Goal: Information Seeking & Learning: Learn about a topic

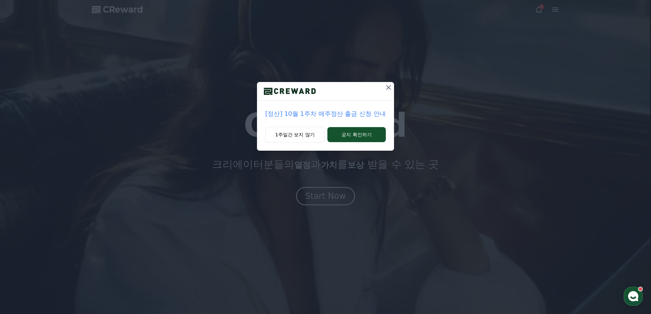
click at [388, 88] on icon at bounding box center [389, 87] width 8 height 8
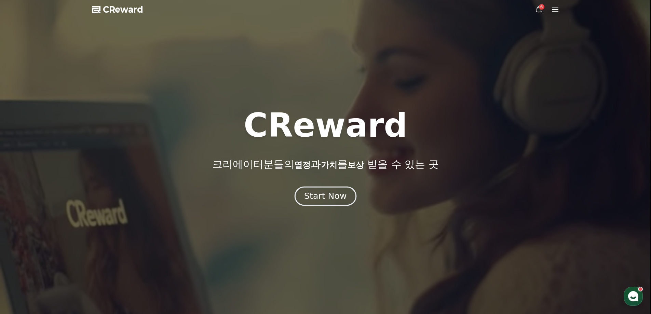
click at [324, 200] on div "Start Now" at bounding box center [325, 196] width 42 height 12
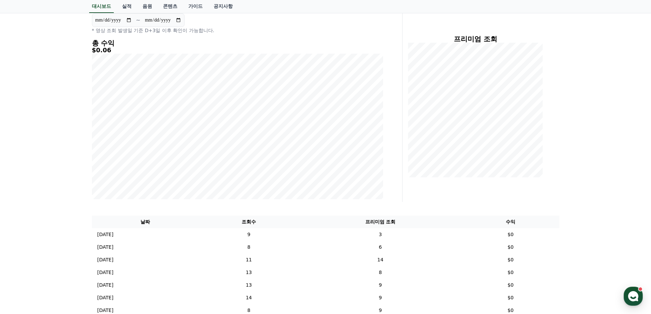
scroll to position [68, 0]
click at [557, 135] on div "프리미엄 조회" at bounding box center [483, 108] width 157 height 191
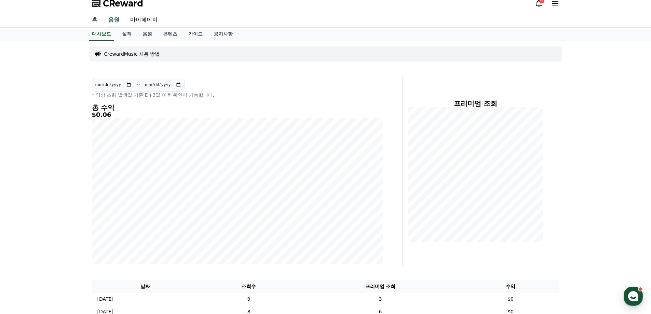
scroll to position [0, 0]
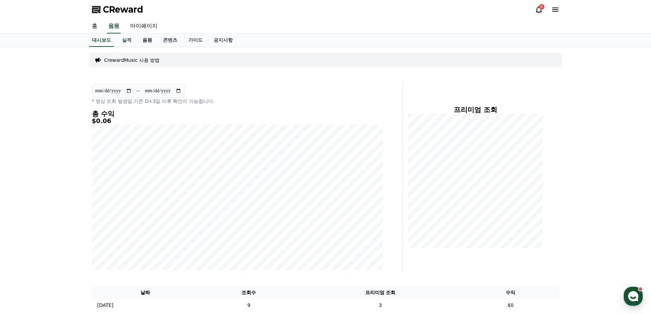
click at [145, 39] on link "음원" at bounding box center [147, 40] width 21 height 13
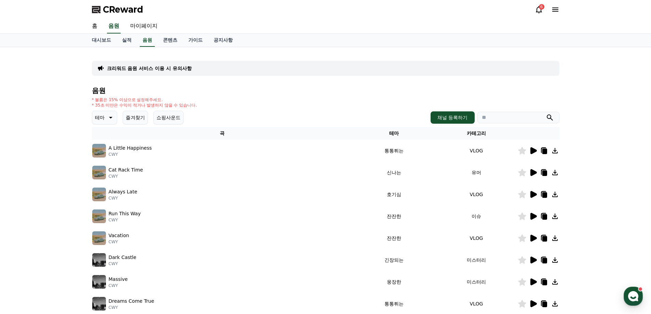
click at [112, 120] on icon at bounding box center [110, 117] width 8 height 8
click at [335, 95] on div "음원 * 볼륨은 15% 이상으로 설정해주세요. * 35초 미만은 수익이 적거나 발생하지 않을 수 있습니다. 테마 테마 전체 환상적인 호기심 어…" at bounding box center [326, 229] width 468 height 285
click at [338, 104] on div "* 볼륨은 15% 이상으로 설정해주세요. * 35초 미만은 수익이 적거나 발생하지 않을 수 있습니다." at bounding box center [326, 102] width 468 height 11
click at [108, 114] on icon at bounding box center [110, 117] width 8 height 8
click at [130, 43] on link "실적" at bounding box center [127, 40] width 21 height 13
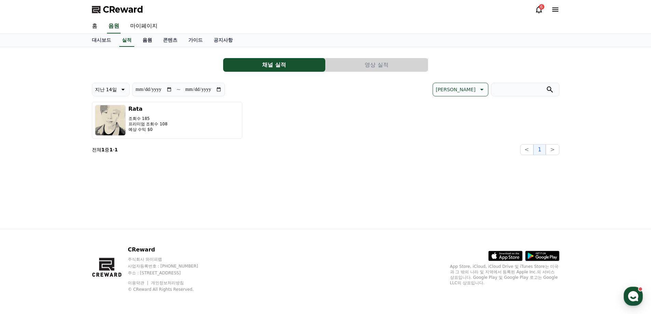
click at [145, 42] on link "음원" at bounding box center [147, 40] width 21 height 13
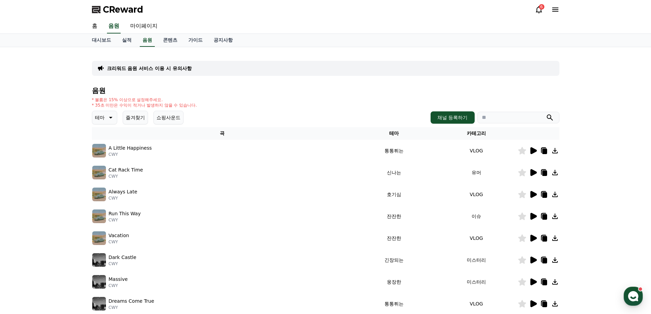
click at [533, 153] on icon at bounding box center [533, 150] width 6 height 7
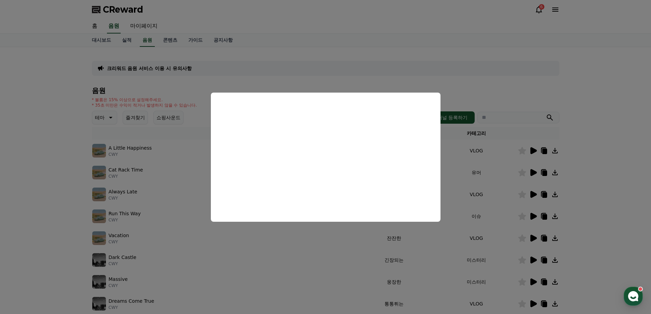
click at [617, 136] on button "close modal" at bounding box center [325, 157] width 651 height 314
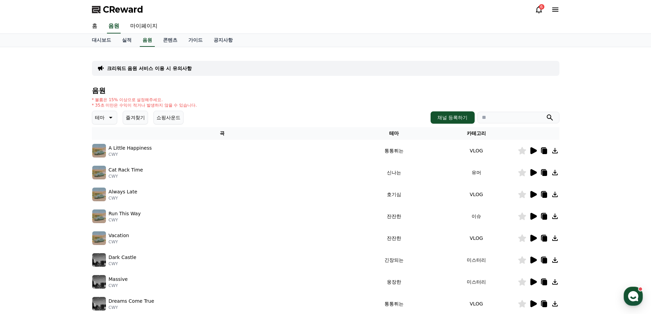
click at [534, 167] on td at bounding box center [539, 173] width 42 height 22
click at [534, 191] on icon at bounding box center [533, 194] width 8 height 8
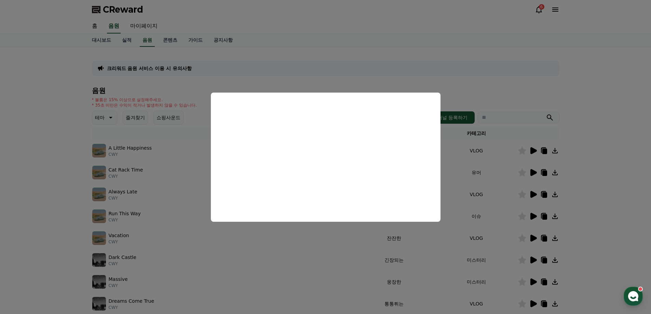
click at [582, 160] on button "close modal" at bounding box center [325, 157] width 651 height 314
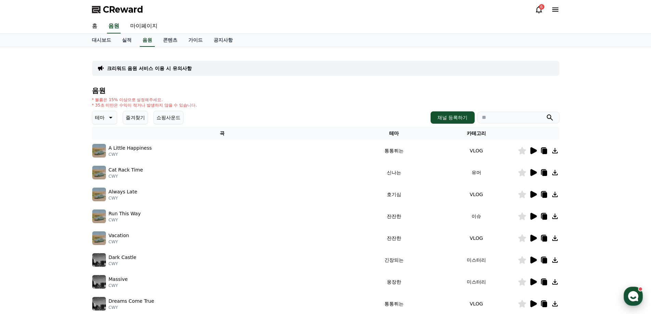
click at [638, 299] on icon "button" at bounding box center [633, 296] width 12 height 12
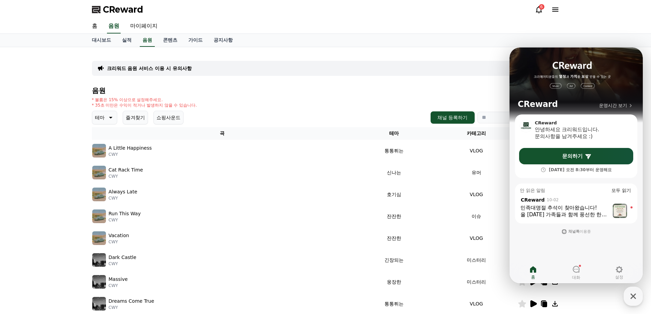
click at [36, 201] on div "크리워드 음원 서비스 이용 시 유의사항 음원 * 볼륨은 15% 이상으로 설정해주세요. * 35초 미만은 수익이 적거나 발생하지 않을 수 있습니…" at bounding box center [325, 212] width 651 height 331
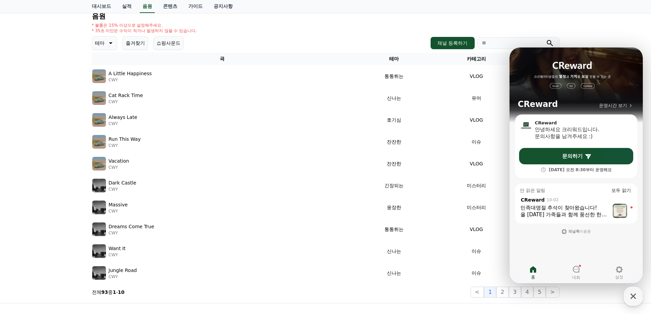
scroll to position [151, 0]
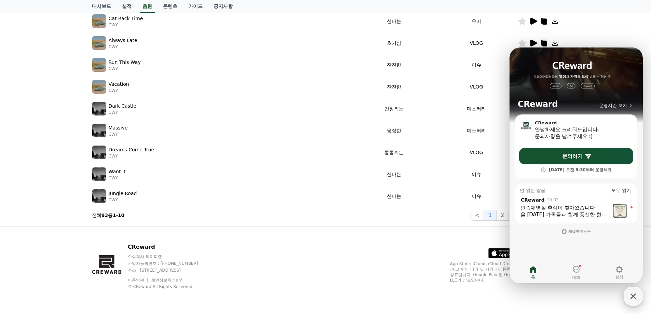
click at [631, 300] on icon "button" at bounding box center [633, 296] width 12 height 12
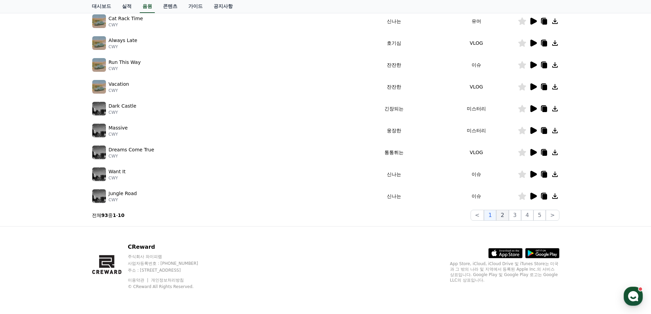
click at [509, 216] on button "2" at bounding box center [502, 215] width 12 height 11
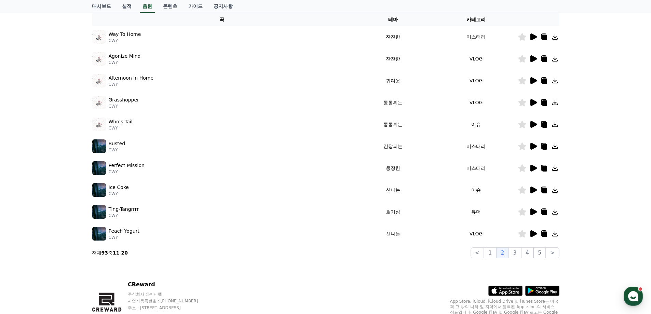
scroll to position [151, 0]
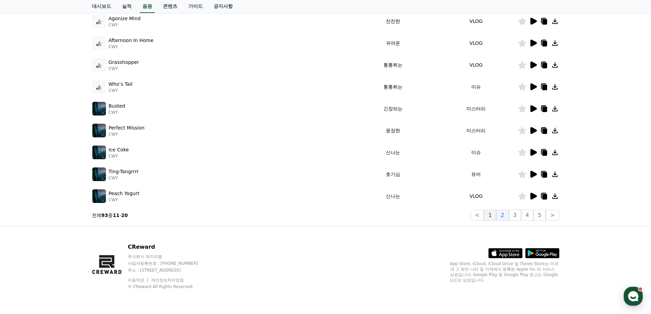
click at [492, 215] on button "1" at bounding box center [490, 215] width 12 height 11
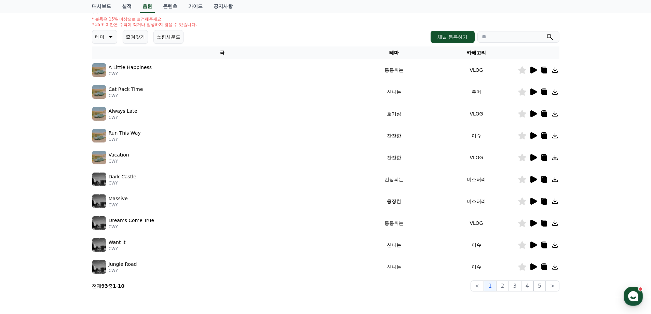
scroll to position [83, 0]
